Goal: Use online tool/utility: Utilize a website feature to perform a specific function

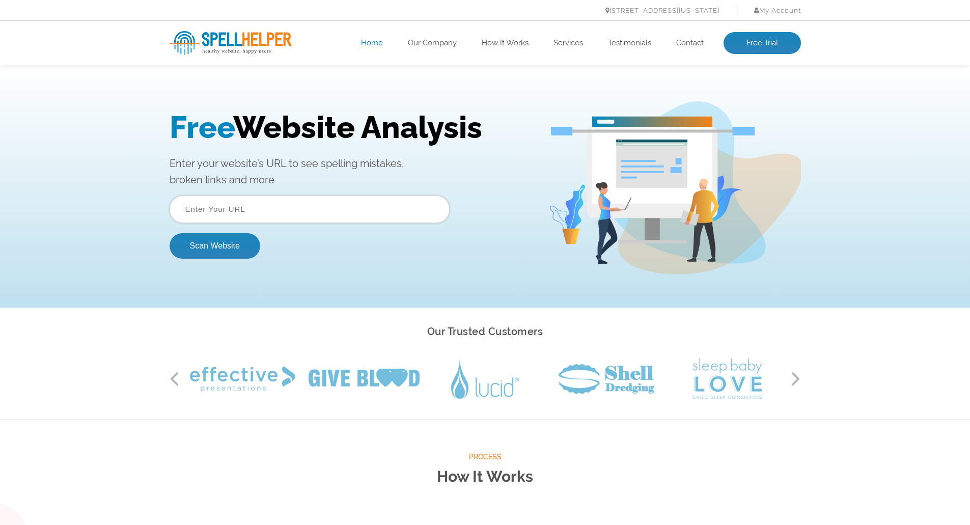
click at [297, 204] on input "text" at bounding box center [310, 210] width 280 height 28
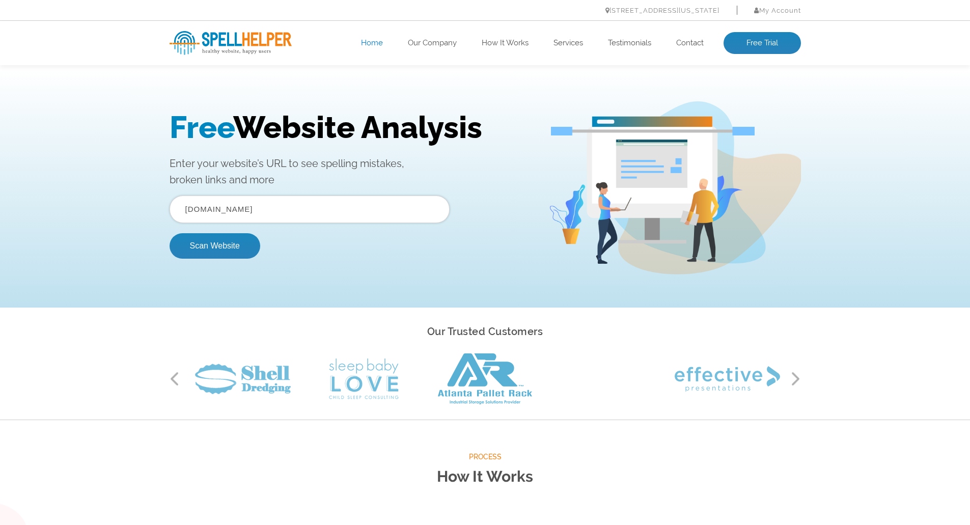
type input "[DOMAIN_NAME]"
click at [170, 233] on button "Scan Website" at bounding box center [215, 245] width 91 height 25
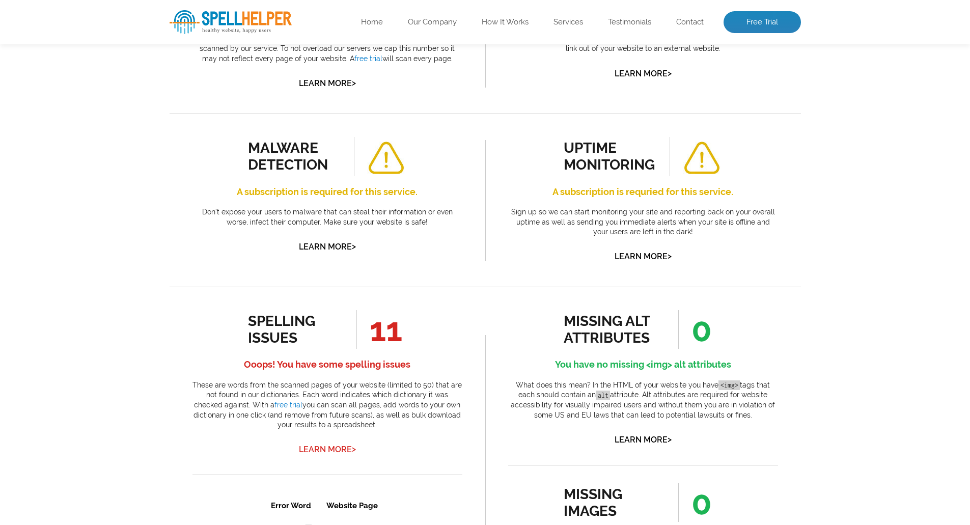
click at [323, 449] on link "Learn More >" at bounding box center [327, 450] width 57 height 10
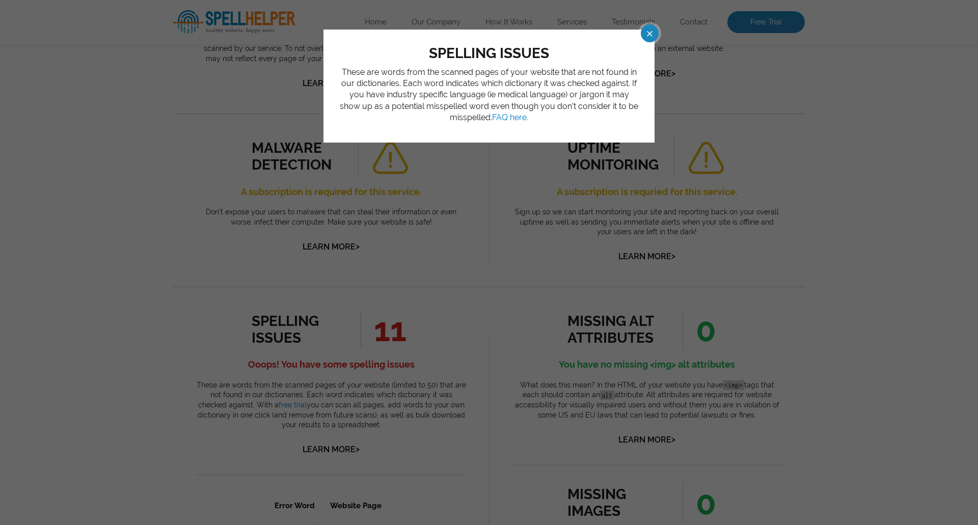
click at [649, 32] on span at bounding box center [640, 33] width 18 height 18
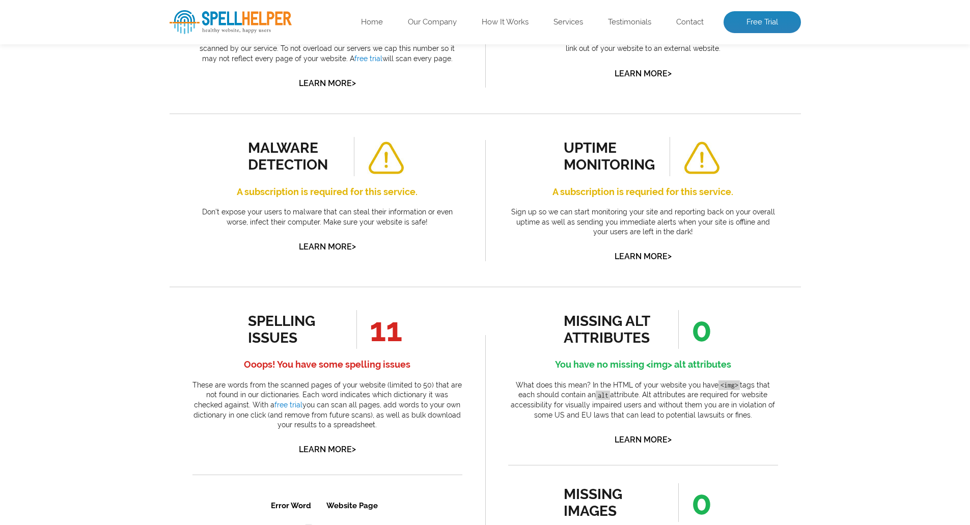
drag, startPoint x: 401, startPoint y: 328, endPoint x: 393, endPoint y: 331, distance: 7.9
click at [393, 331] on span "11" at bounding box center [379, 329] width 46 height 39
click at [387, 333] on span "11" at bounding box center [379, 329] width 46 height 39
click at [383, 333] on span "11" at bounding box center [379, 329] width 46 height 39
click at [377, 334] on span "11" at bounding box center [379, 329] width 46 height 39
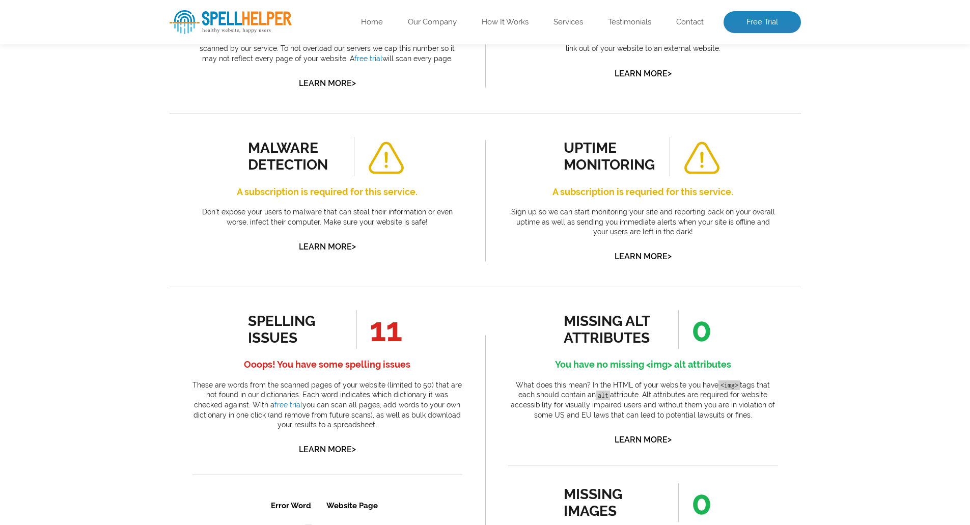
click at [279, 339] on div "spelling issues" at bounding box center [294, 330] width 92 height 34
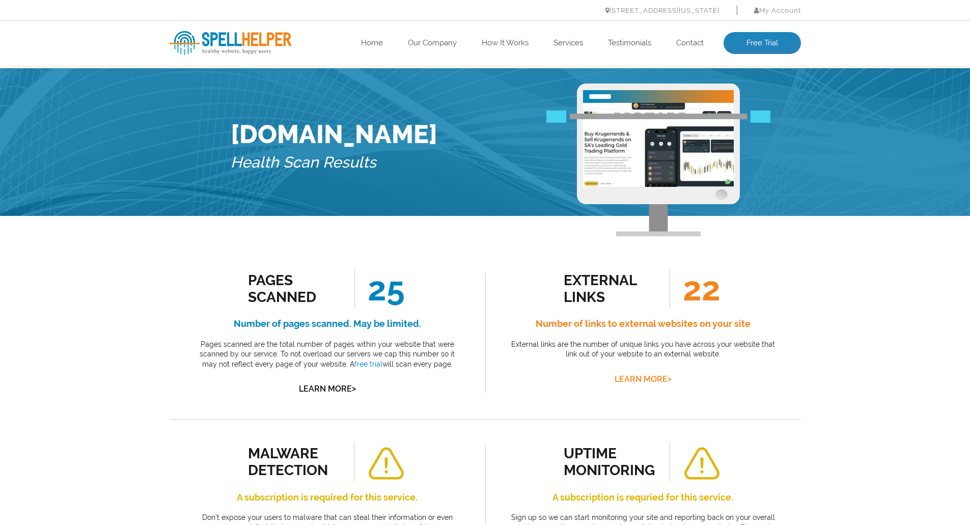
click at [621, 380] on link "Learn More >" at bounding box center [643, 379] width 57 height 10
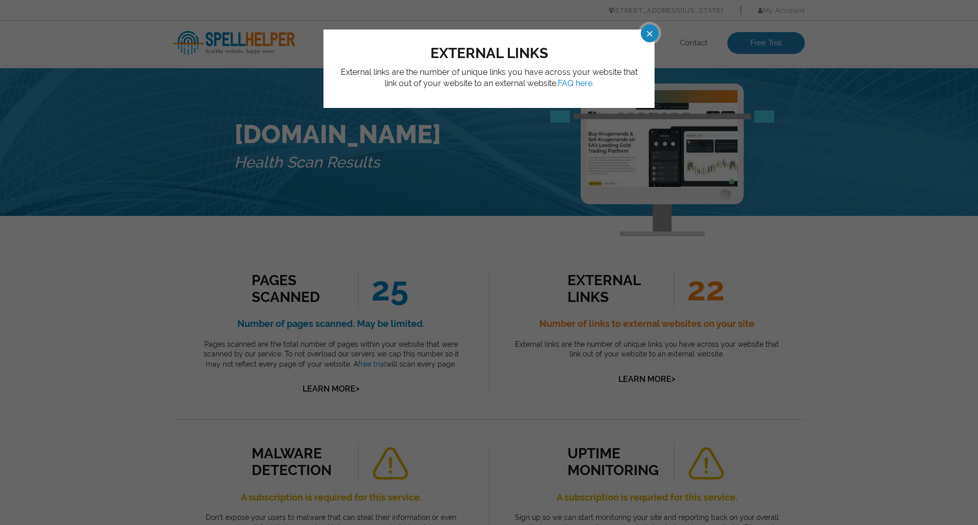
click at [642, 30] on span at bounding box center [640, 33] width 18 height 18
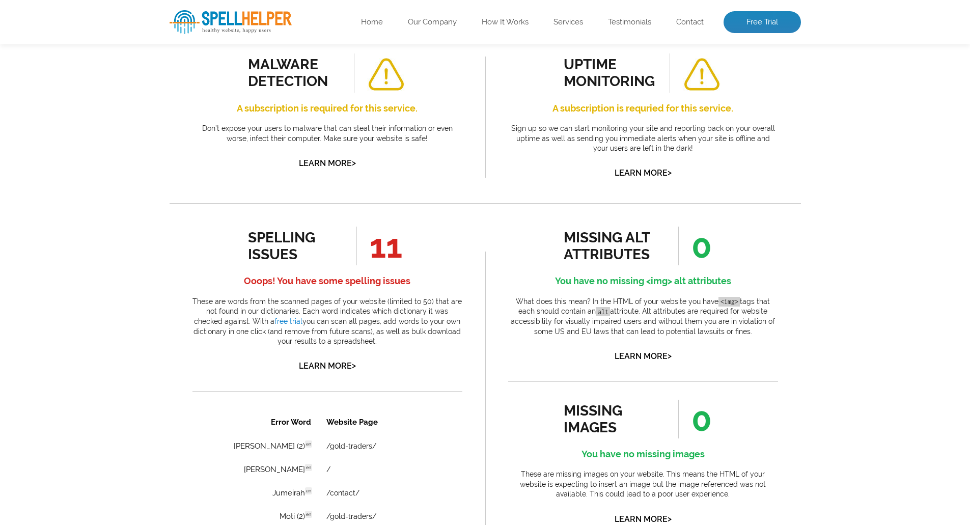
scroll to position [407, 0]
